Goal: Information Seeking & Learning: Learn about a topic

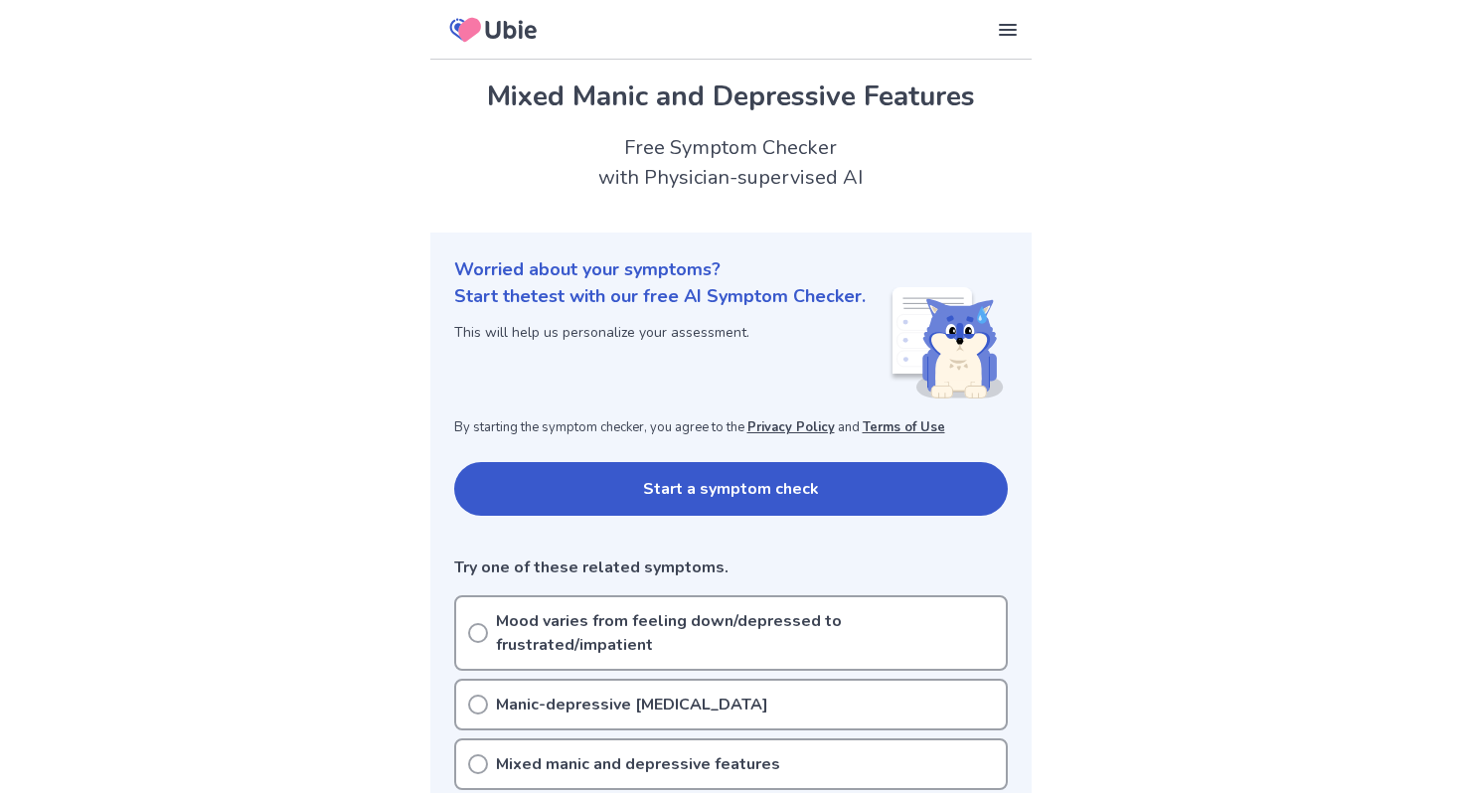
click at [705, 484] on button "Start a symptom check" at bounding box center [731, 489] width 554 height 54
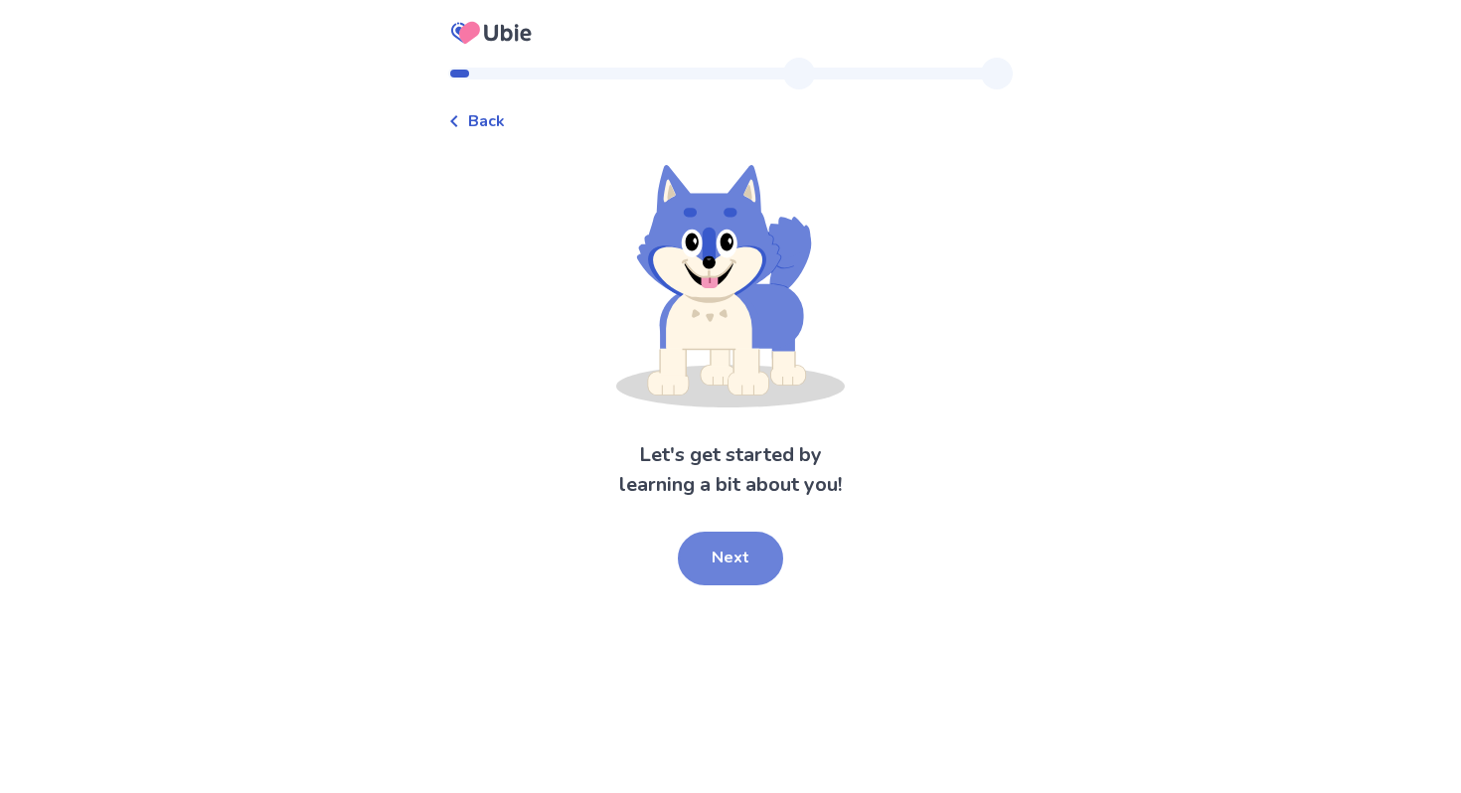
click at [718, 561] on button "Next" at bounding box center [730, 559] width 105 height 54
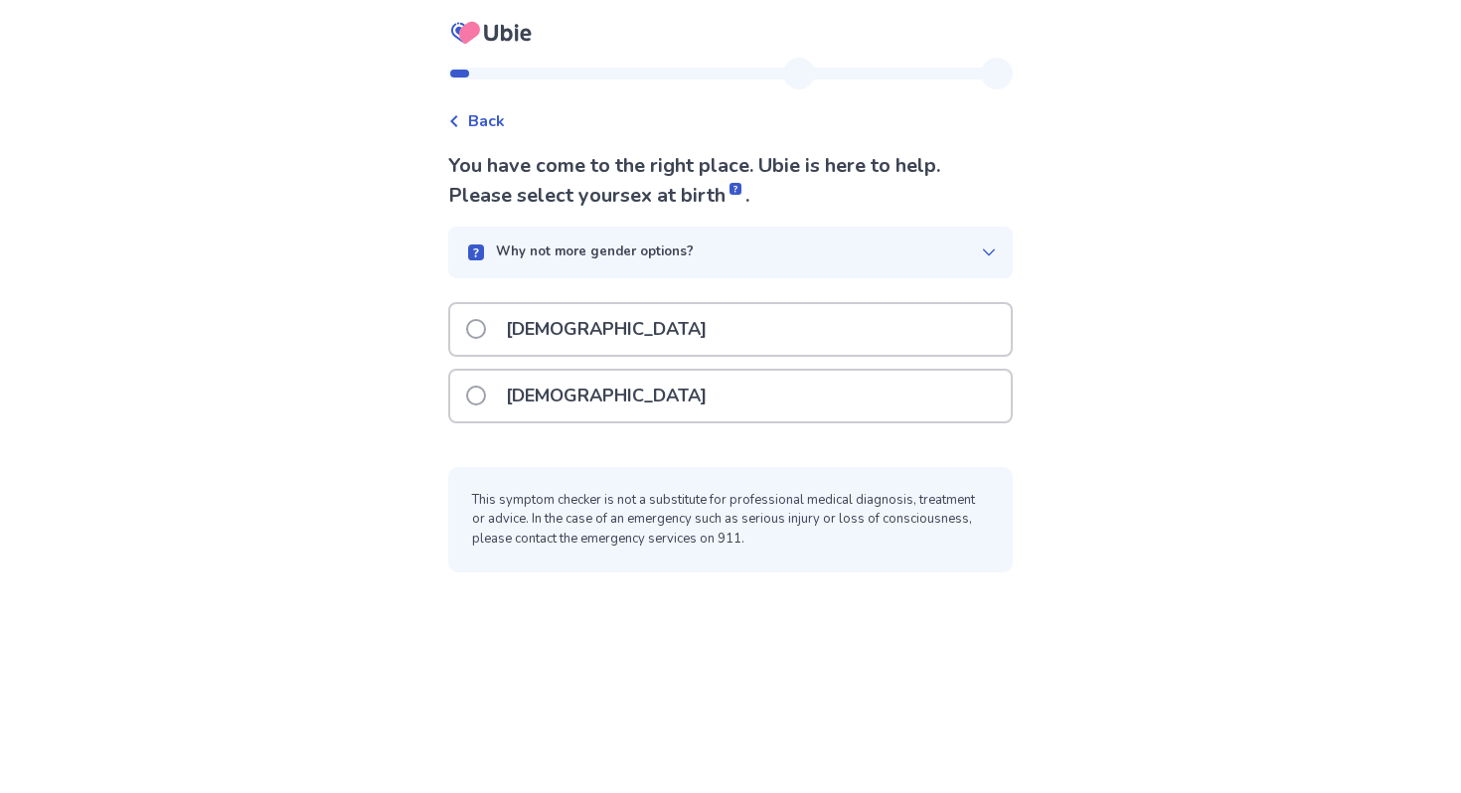
click at [559, 375] on p "Female" at bounding box center [606, 396] width 225 height 51
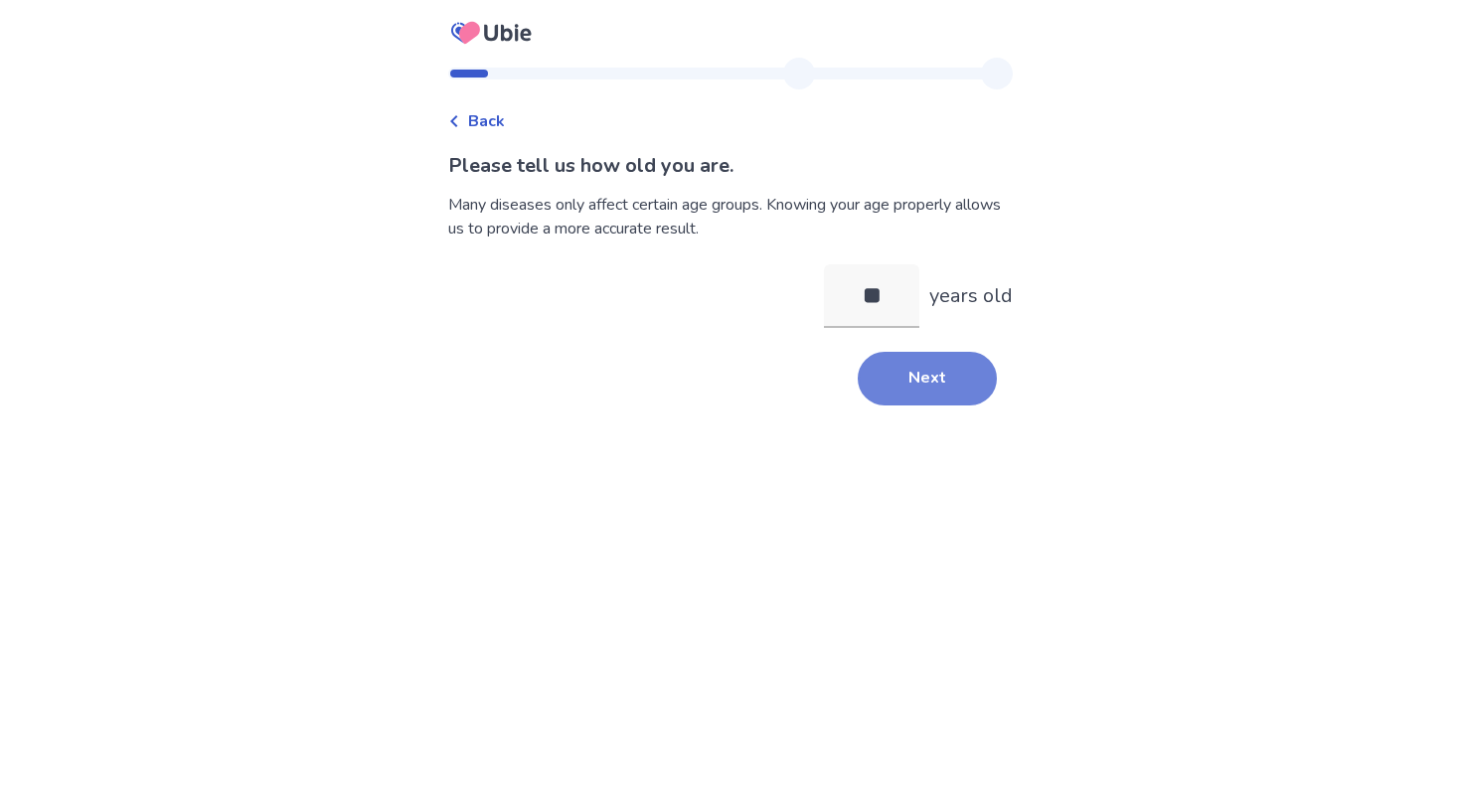
type input "**"
click at [912, 402] on button "Next" at bounding box center [927, 379] width 139 height 54
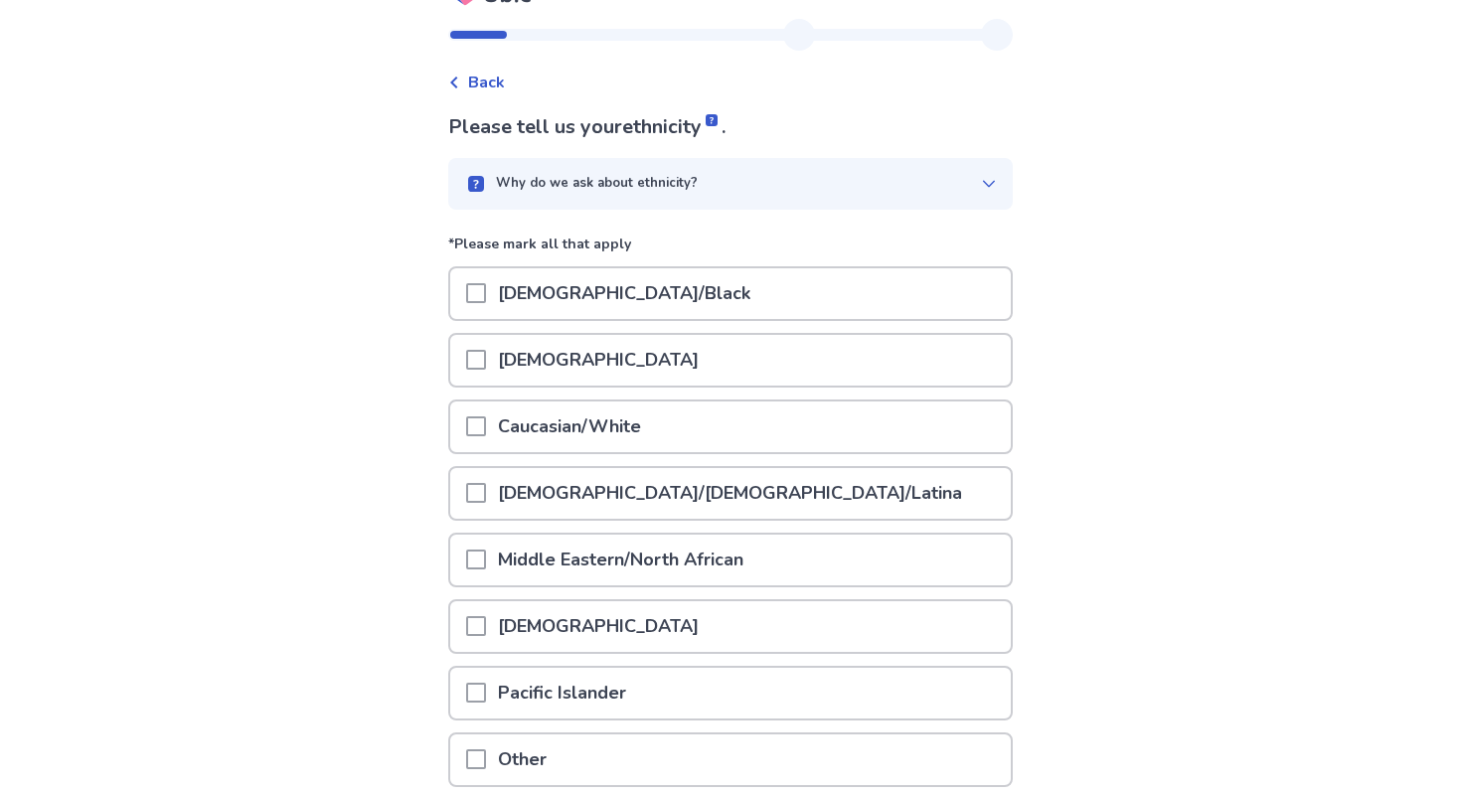
scroll to position [42, 0]
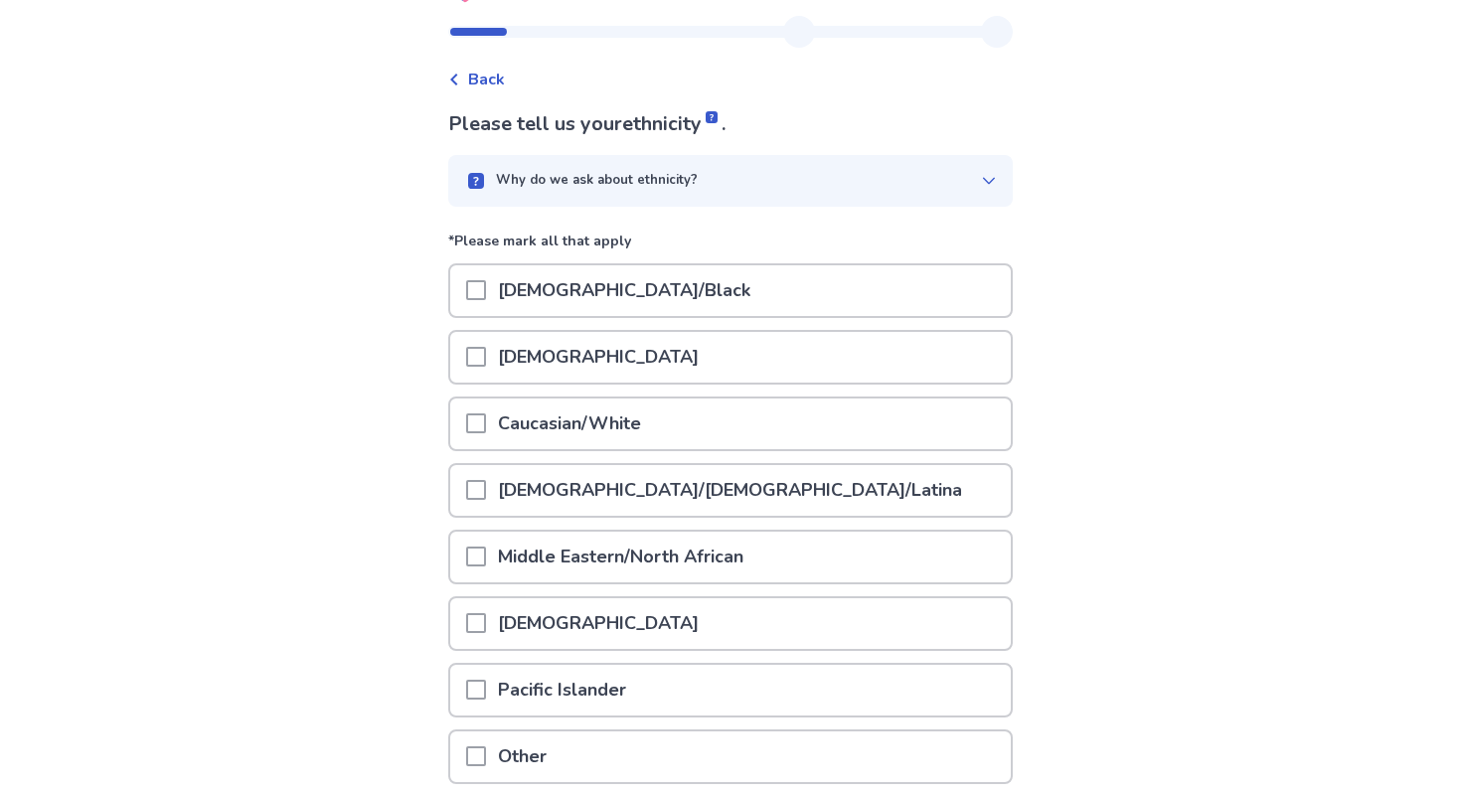
click at [574, 429] on p "Caucasian/White" at bounding box center [569, 424] width 167 height 51
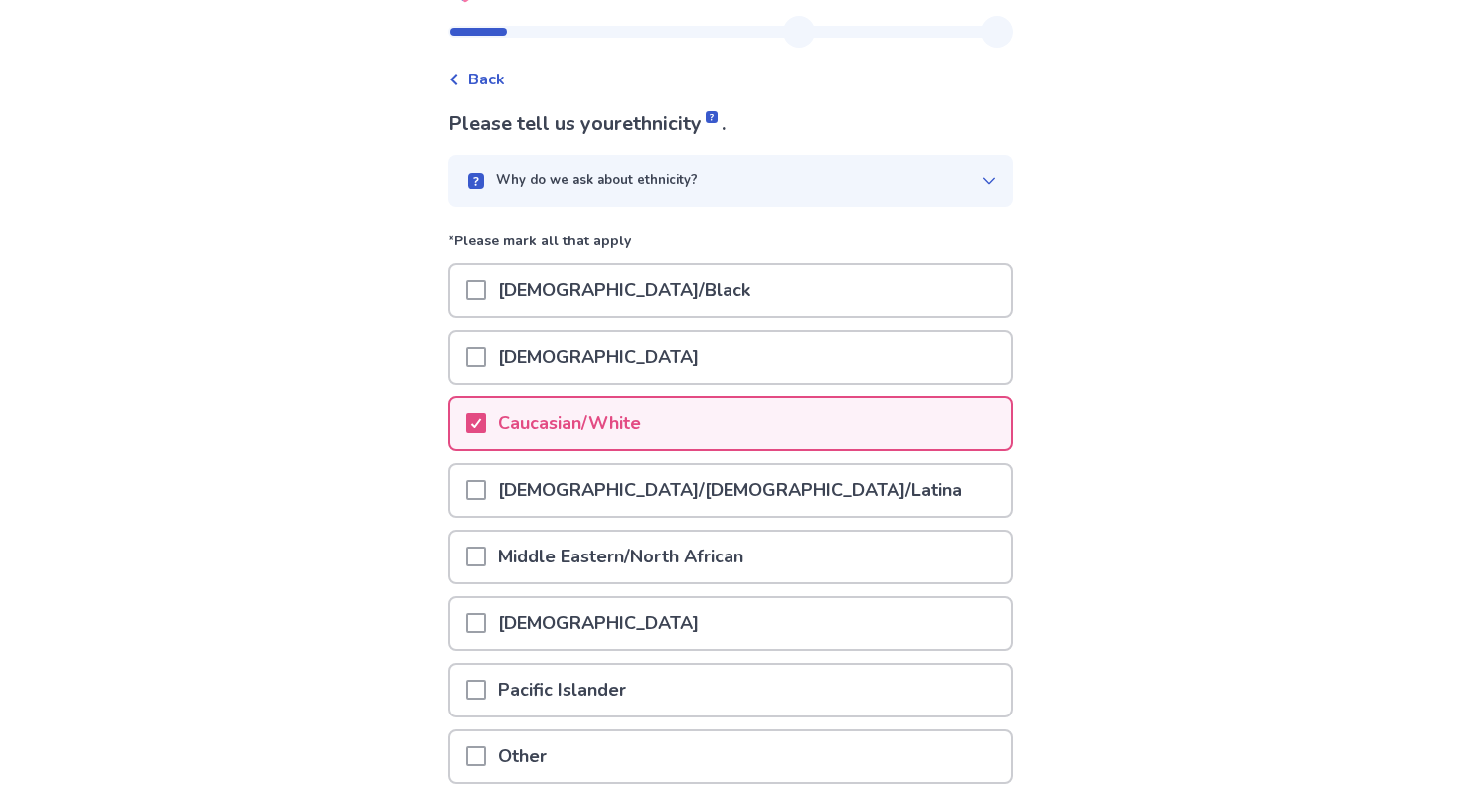
scroll to position [209, 0]
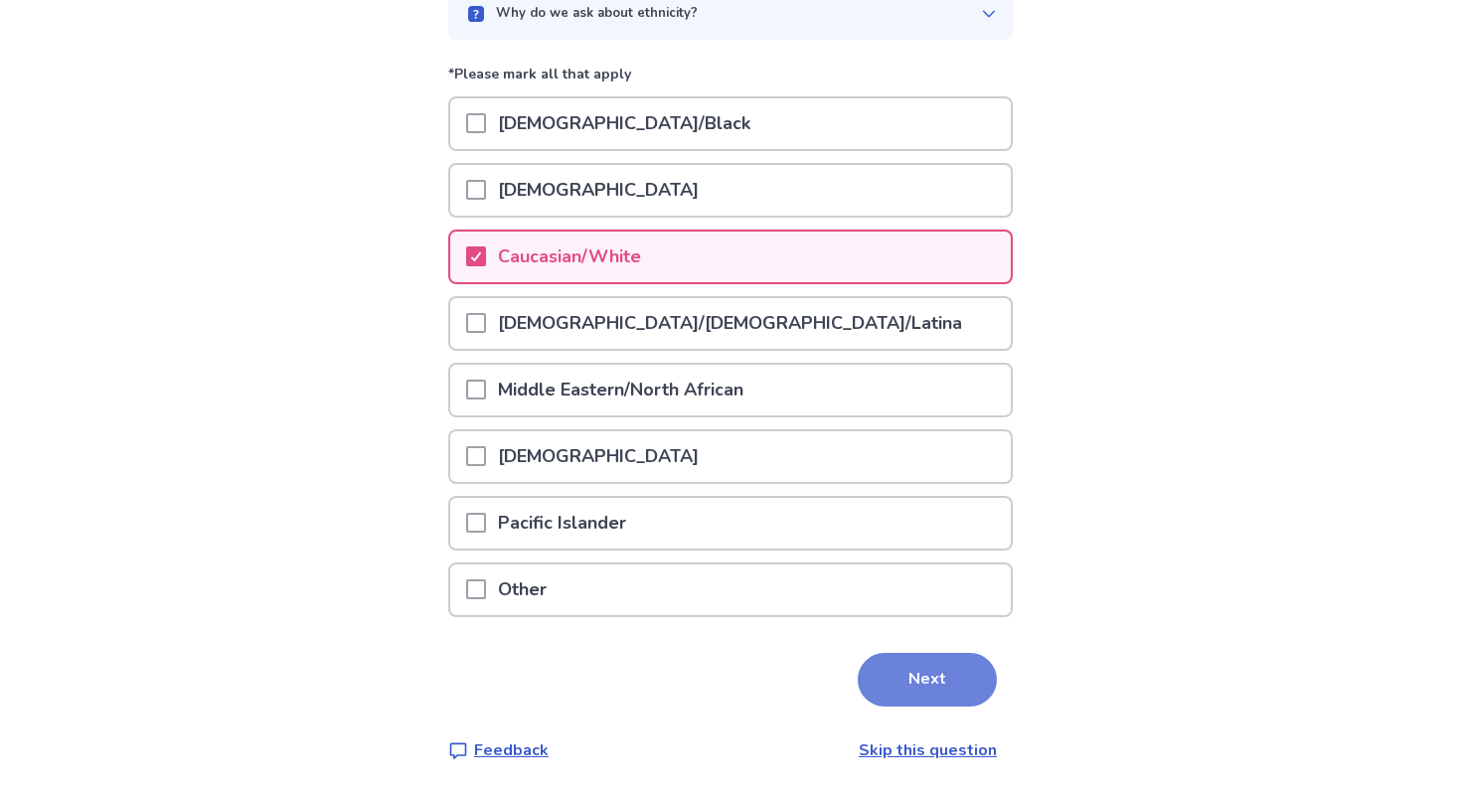
click at [893, 676] on button "Next" at bounding box center [927, 680] width 139 height 54
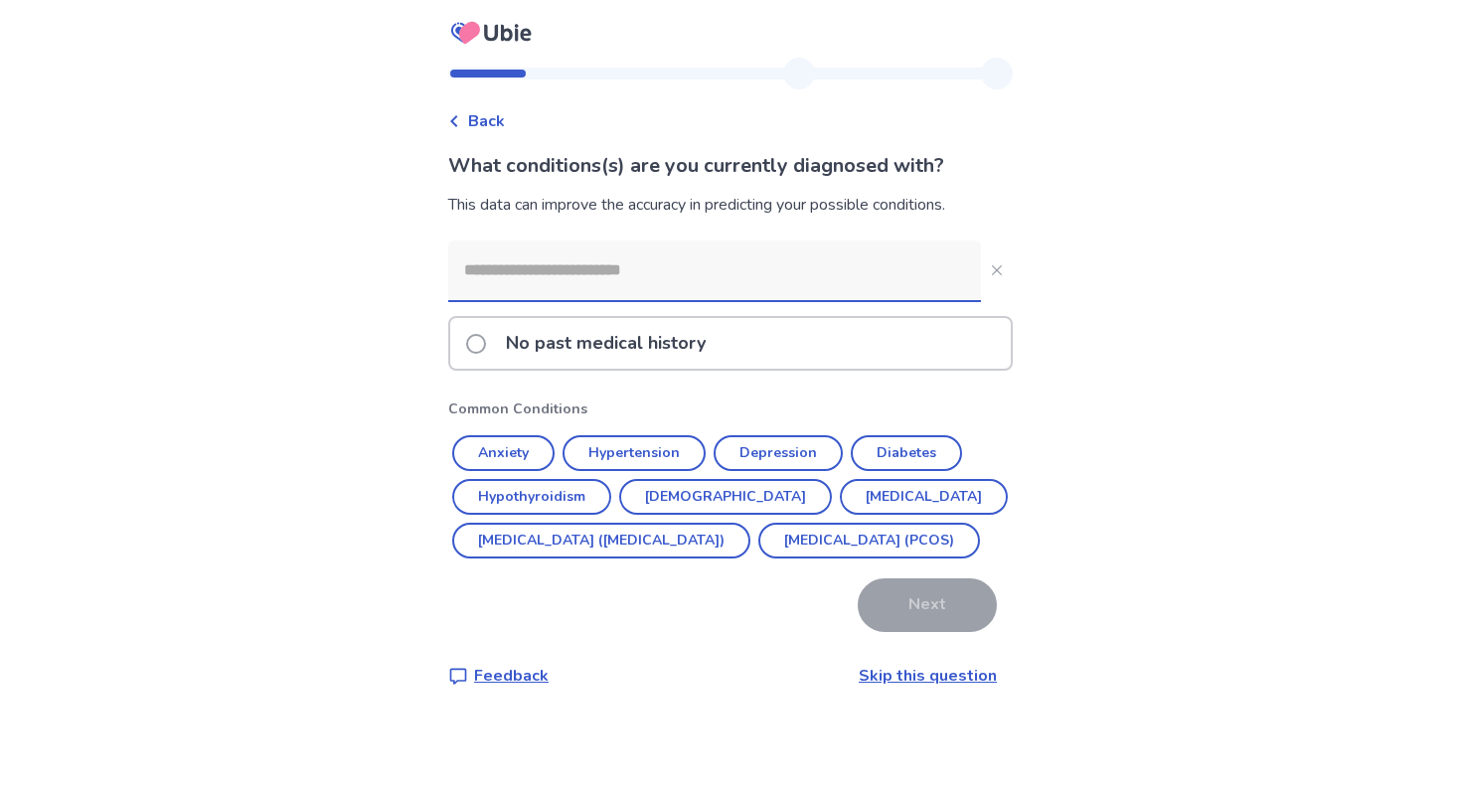
click at [472, 119] on div "Back" at bounding box center [476, 121] width 57 height 24
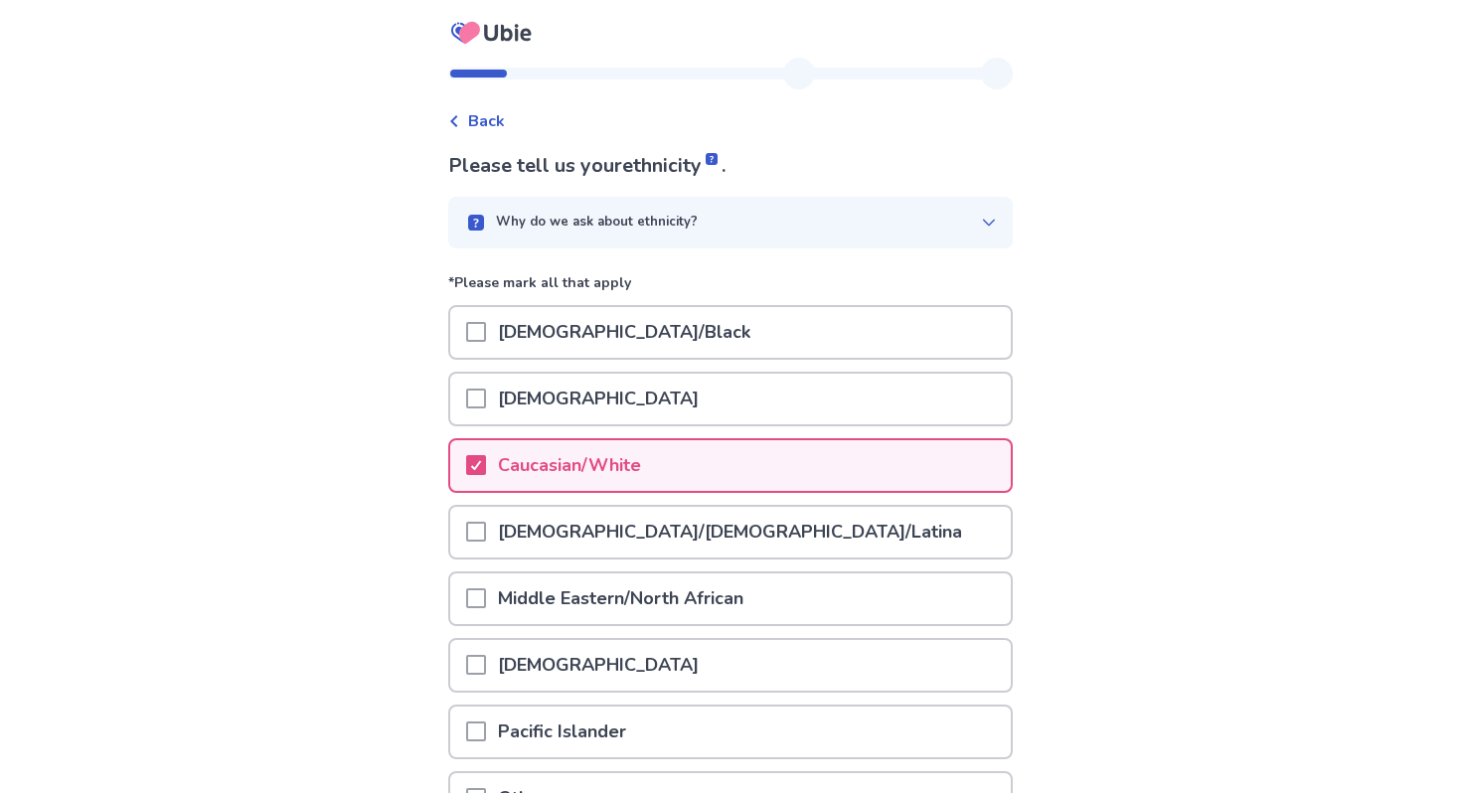
click at [472, 119] on div "Back" at bounding box center [476, 121] width 57 height 24
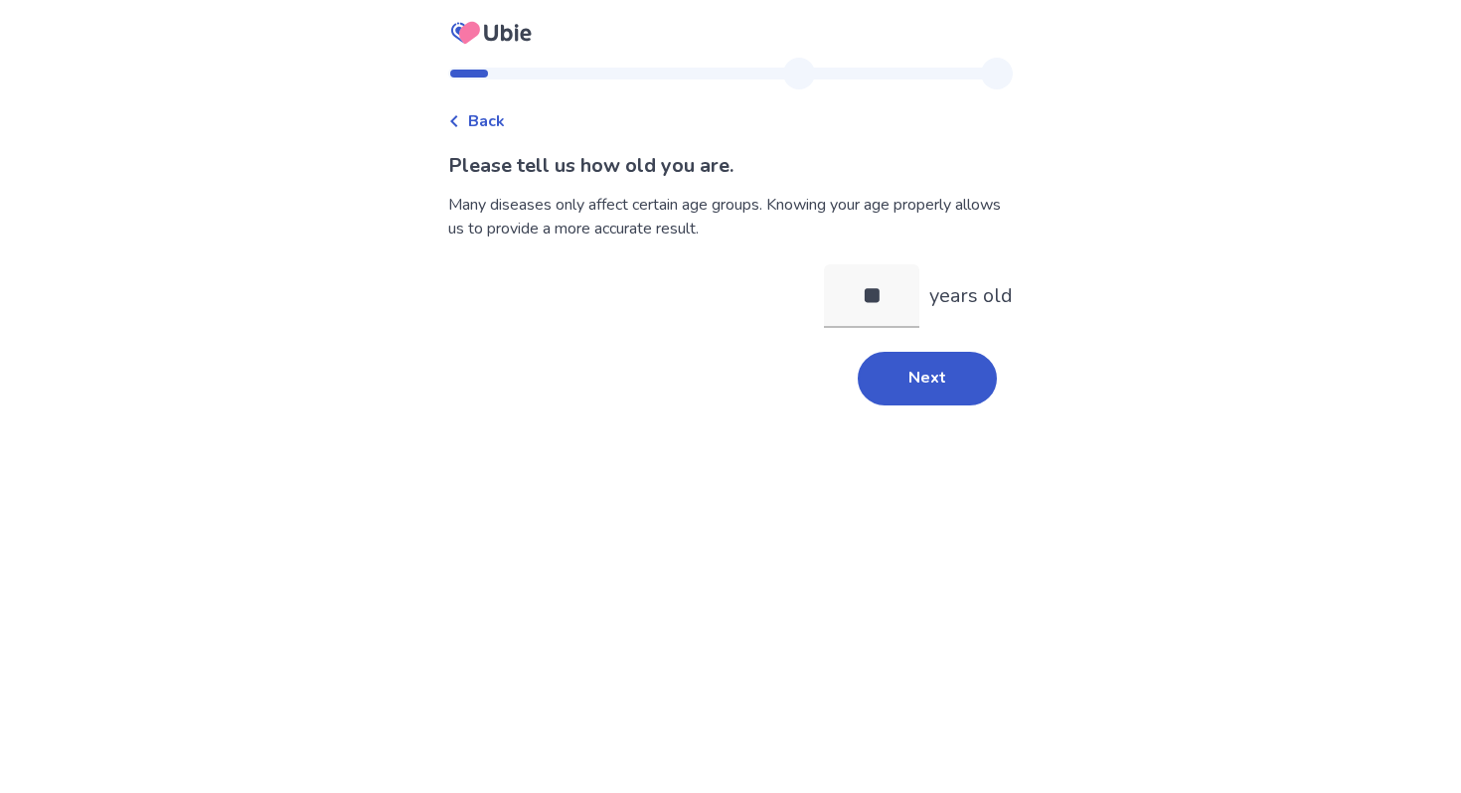
click at [472, 119] on div "Back" at bounding box center [476, 121] width 57 height 24
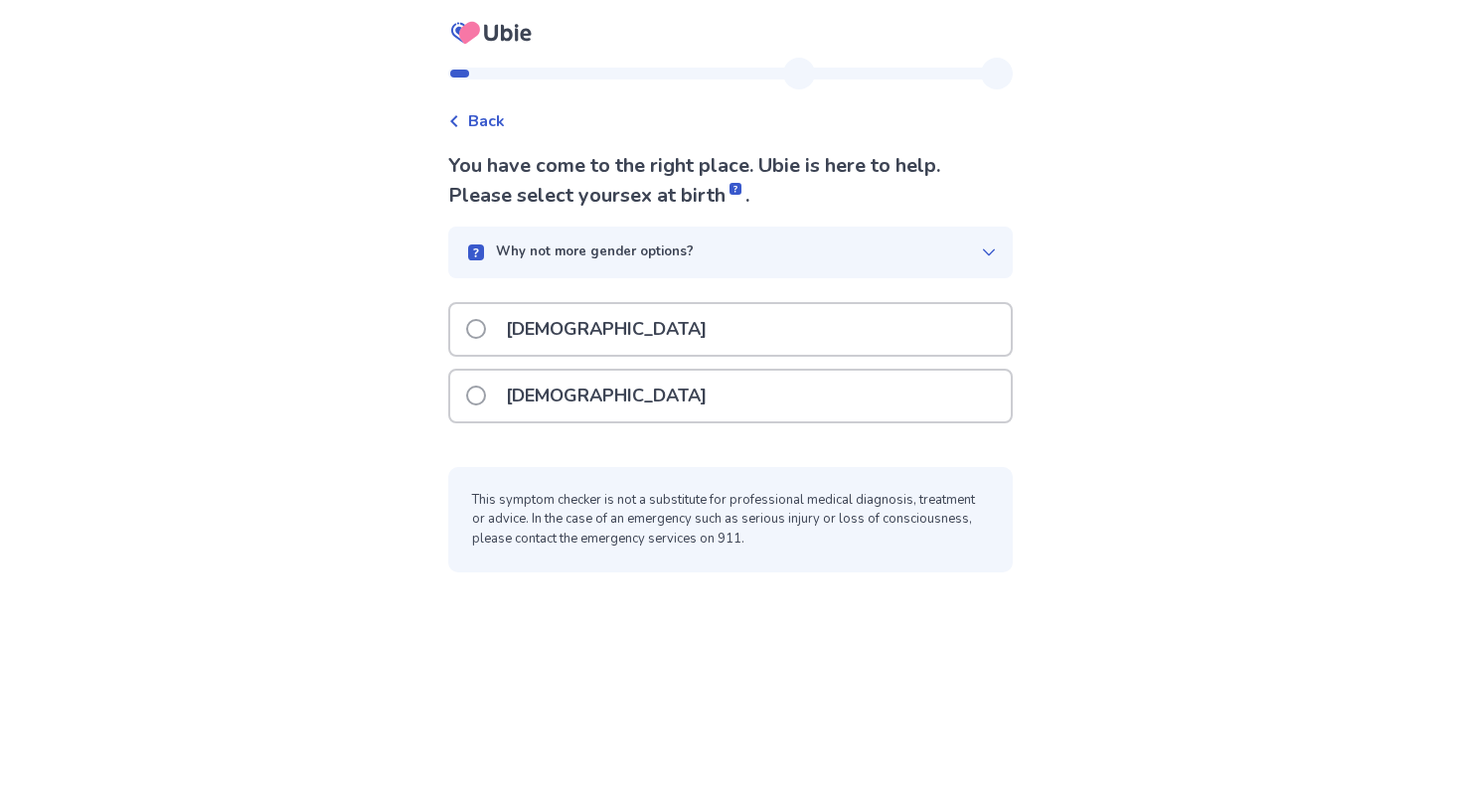
click at [472, 119] on div "Back" at bounding box center [476, 121] width 57 height 24
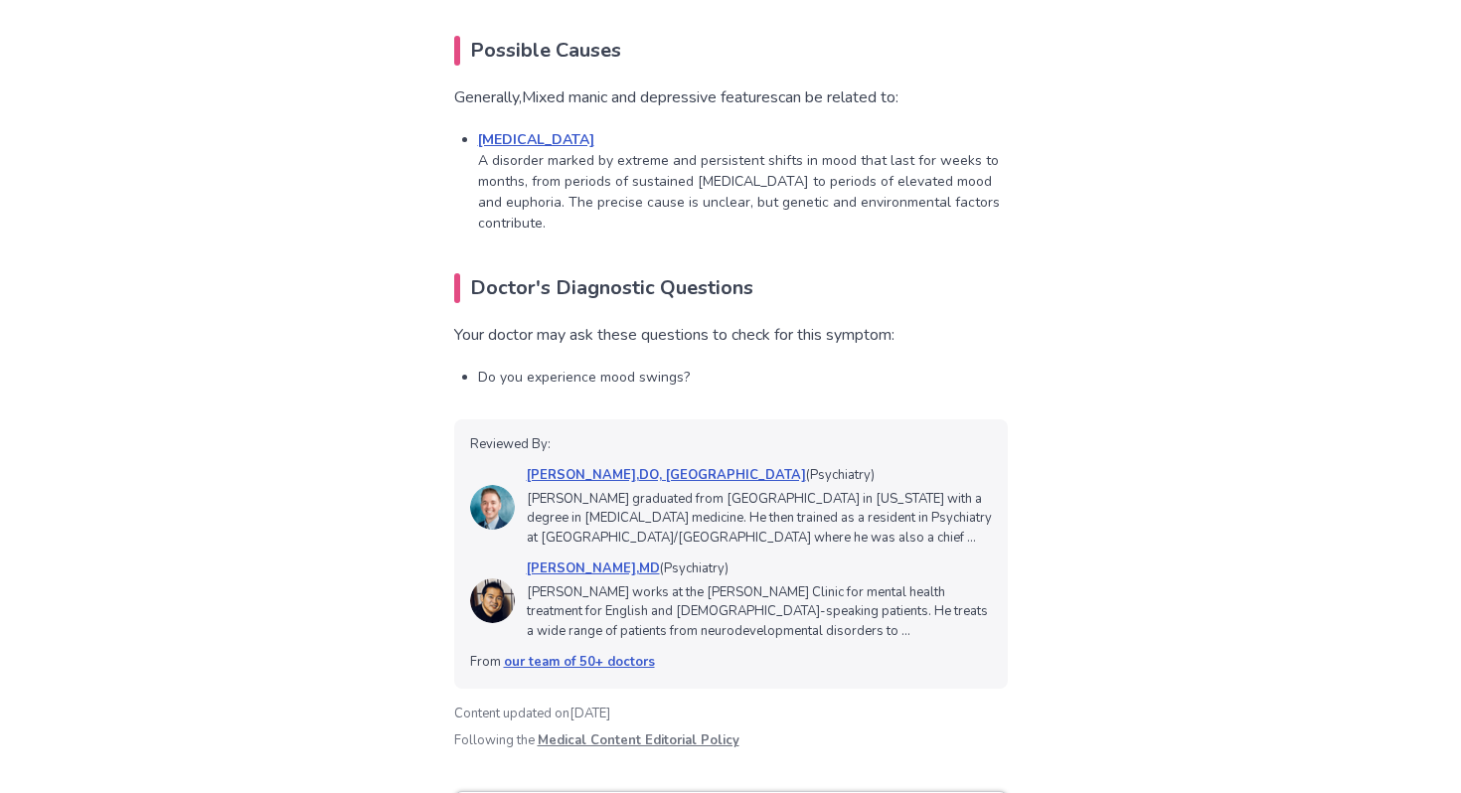
scroll to position [1267, 0]
